Goal: Obtain resource: Obtain resource

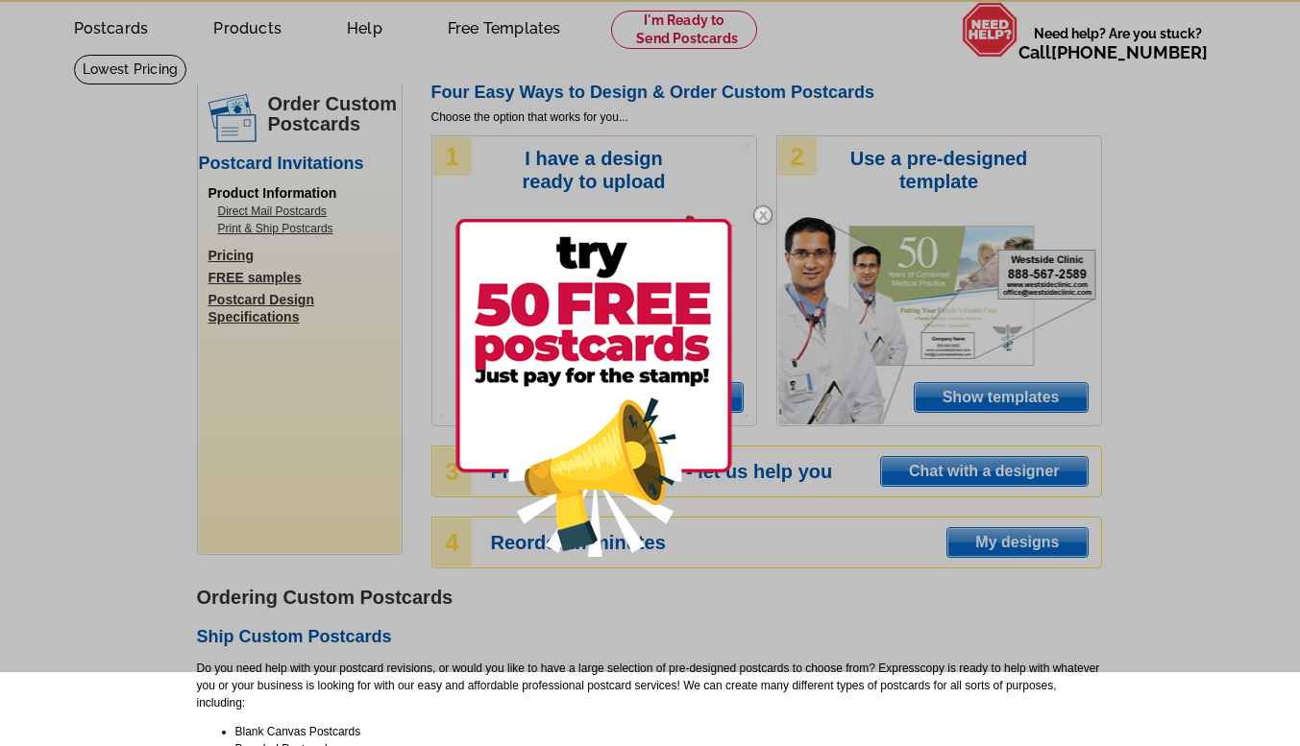
scroll to position [96, 0]
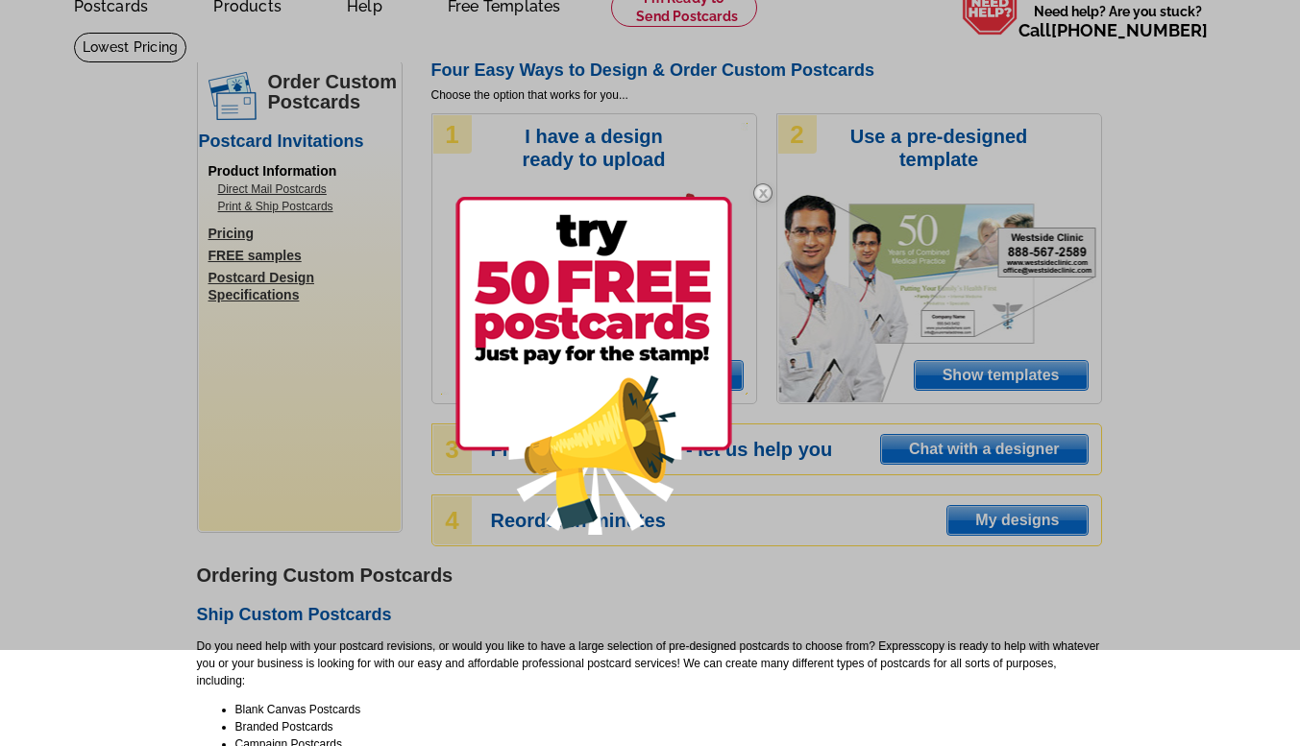
click at [625, 274] on img at bounding box center [593, 366] width 277 height 338
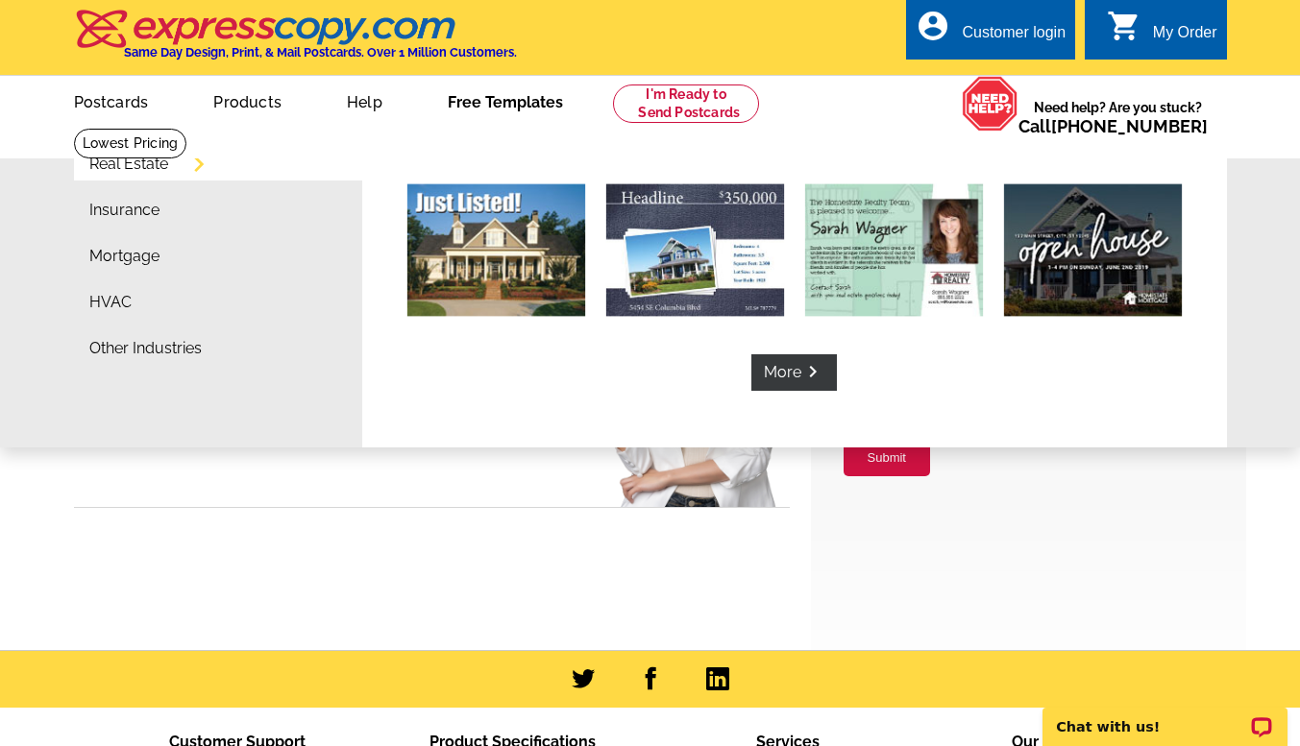
click at [515, 101] on link "Free Templates" at bounding box center [505, 100] width 177 height 45
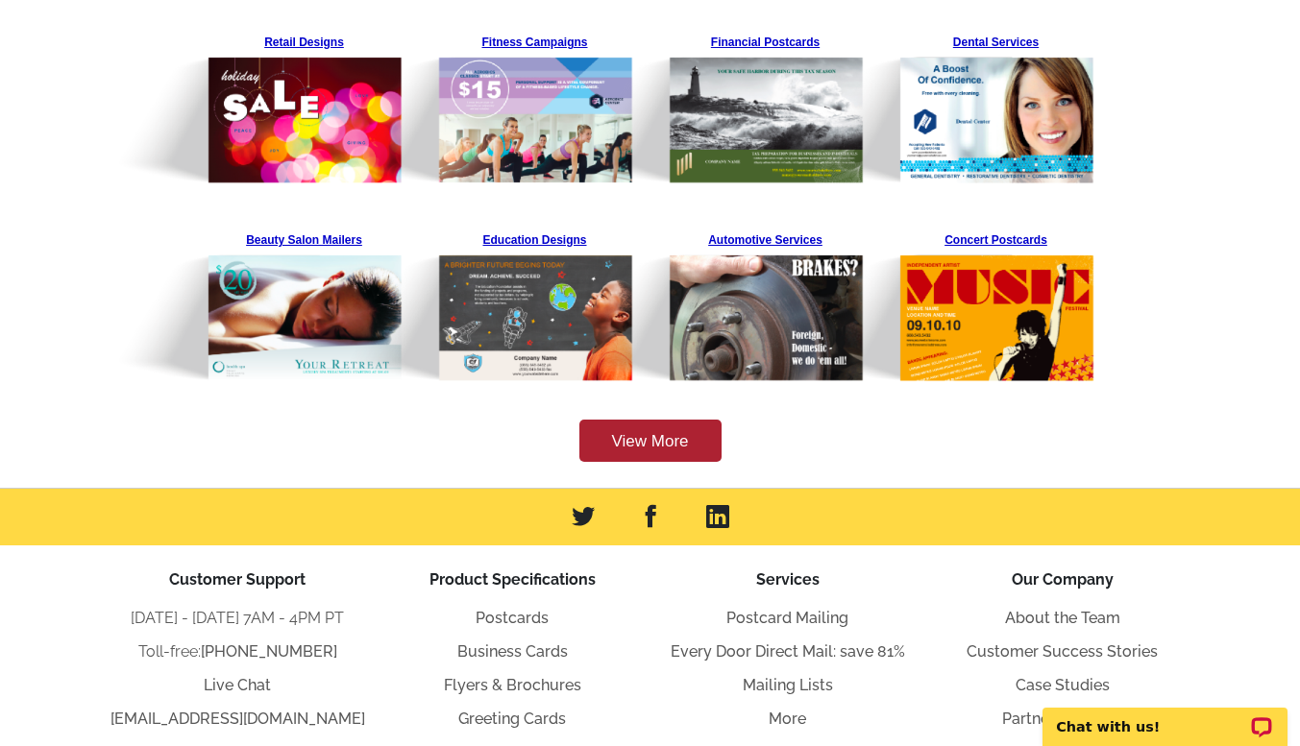
scroll to position [374, 0]
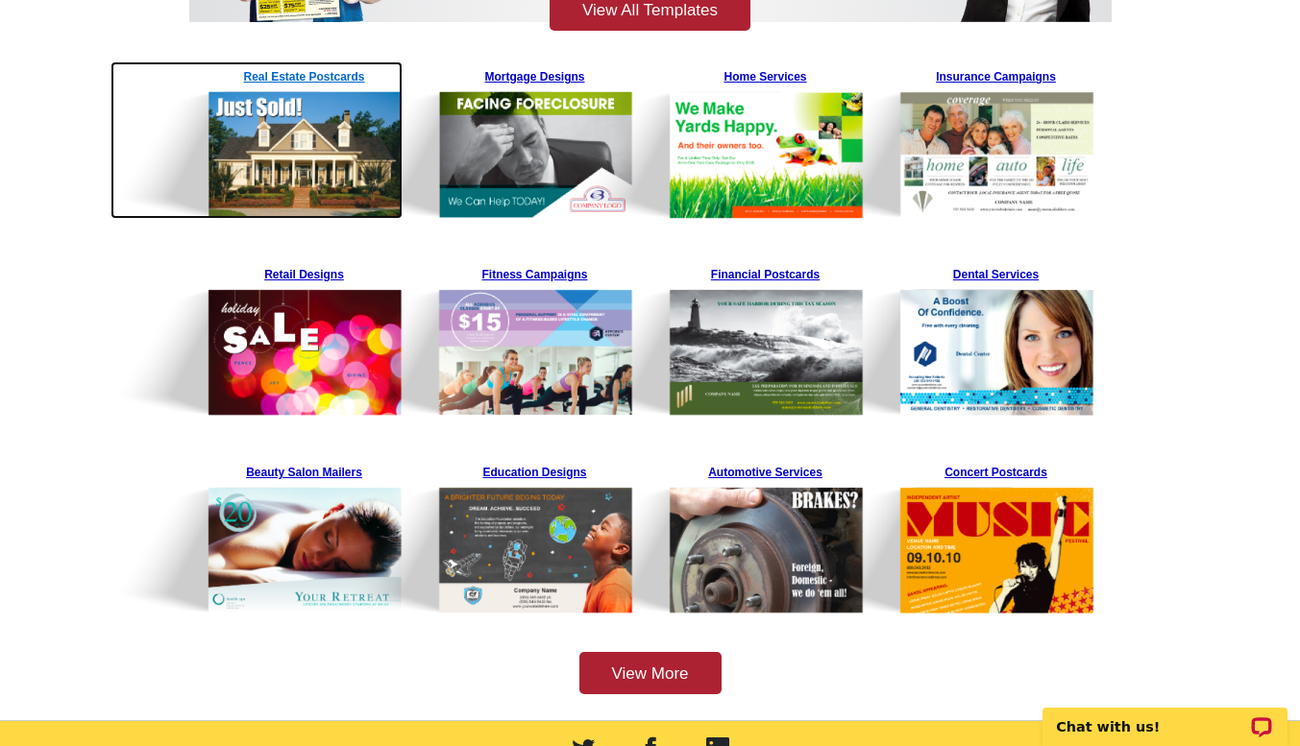
click at [319, 72] on img at bounding box center [256, 140] width 293 height 158
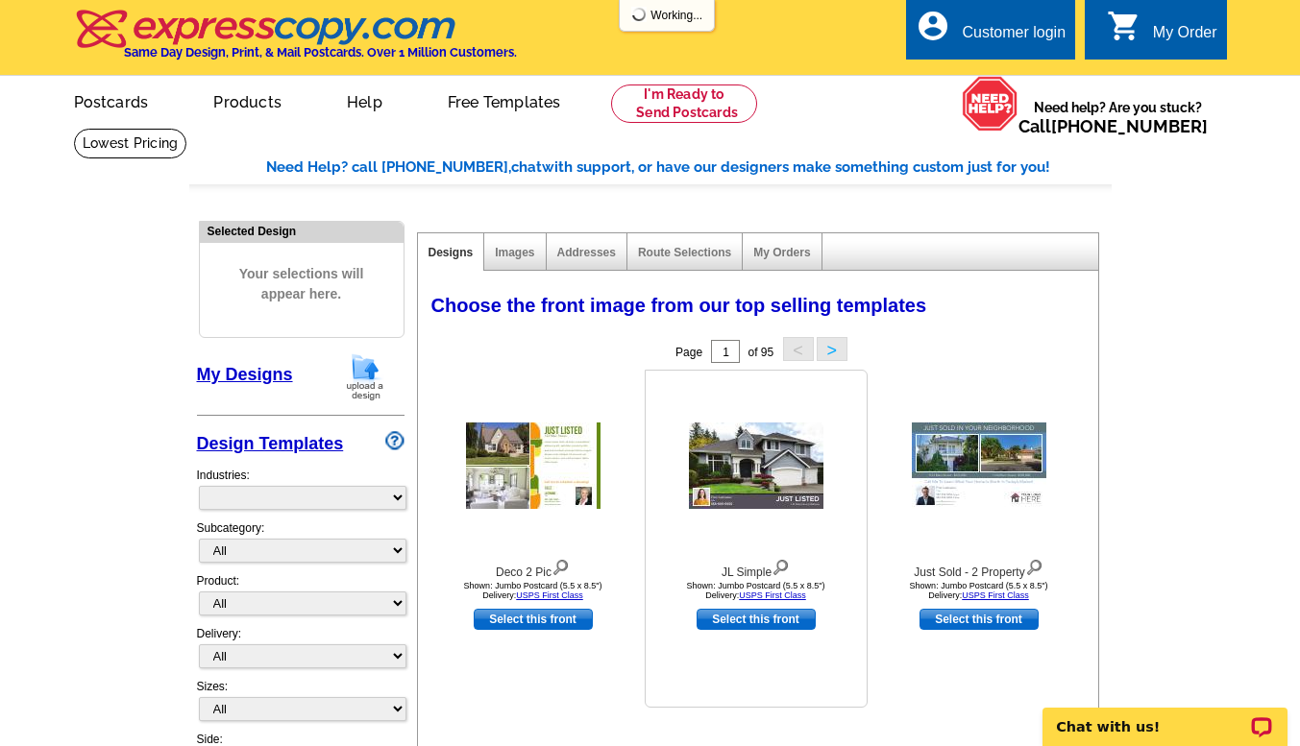
select select "785"
